Goal: Task Accomplishment & Management: Use online tool/utility

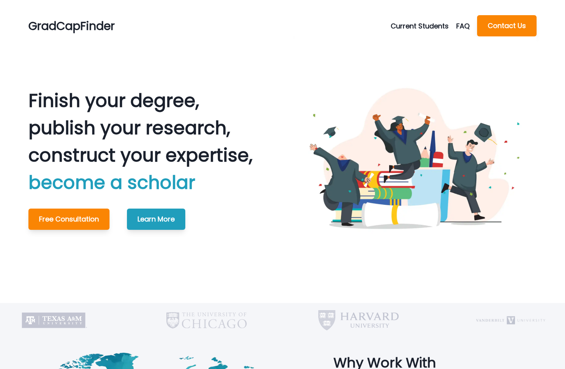
click at [419, 27] on button "Current Students" at bounding box center [424, 26] width 66 height 10
click at [422, 25] on button "Current Students" at bounding box center [424, 26] width 66 height 10
click at [411, 56] on button "Make A Payment" at bounding box center [434, 58] width 84 height 14
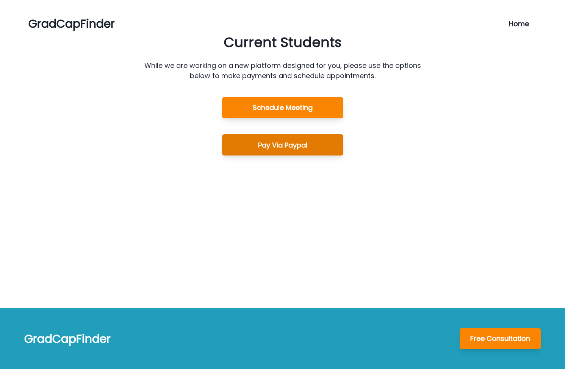
click at [281, 150] on button "Pay Via Paypal" at bounding box center [282, 144] width 121 height 21
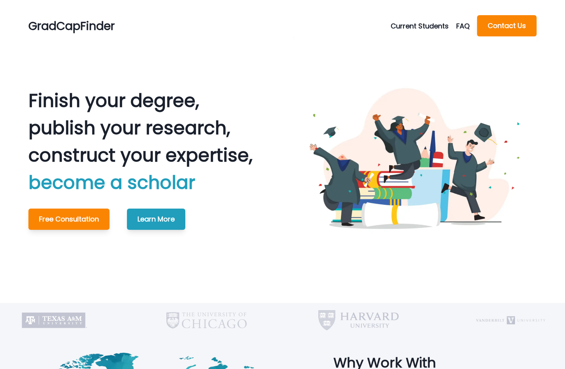
click at [418, 27] on button "Current Students" at bounding box center [424, 26] width 66 height 10
click at [418, 43] on button "Schedule Meeting" at bounding box center [434, 45] width 84 height 14
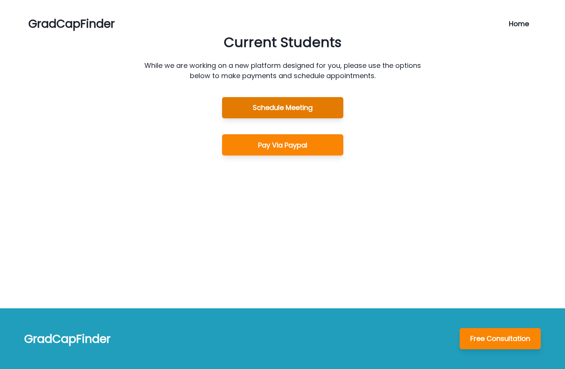
click at [309, 111] on button "Schedule Meeting" at bounding box center [282, 107] width 121 height 21
